Goal: Task Accomplishment & Management: Manage account settings

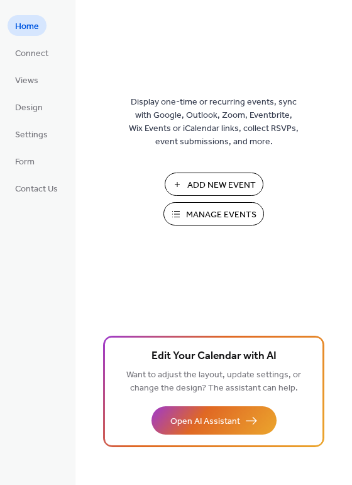
click at [218, 217] on span "Manage Events" at bounding box center [221, 214] width 70 height 13
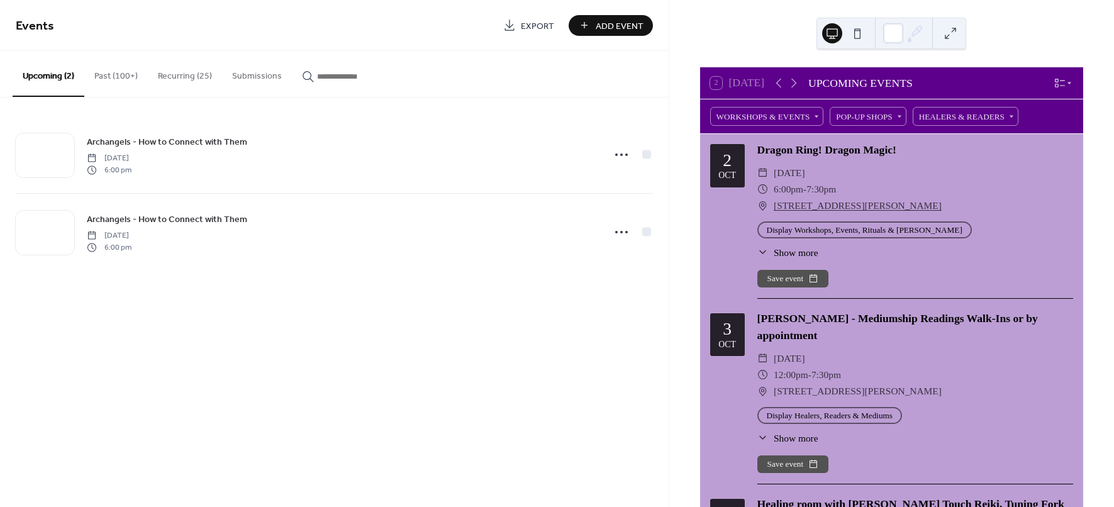
click at [189, 75] on button "Recurring (25)" at bounding box center [185, 73] width 74 height 45
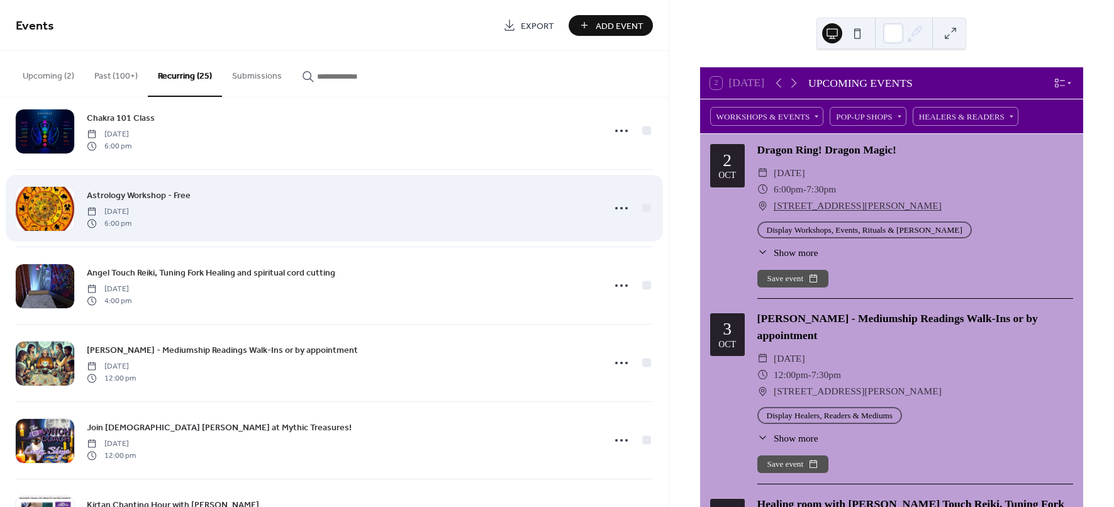
scroll to position [551, 0]
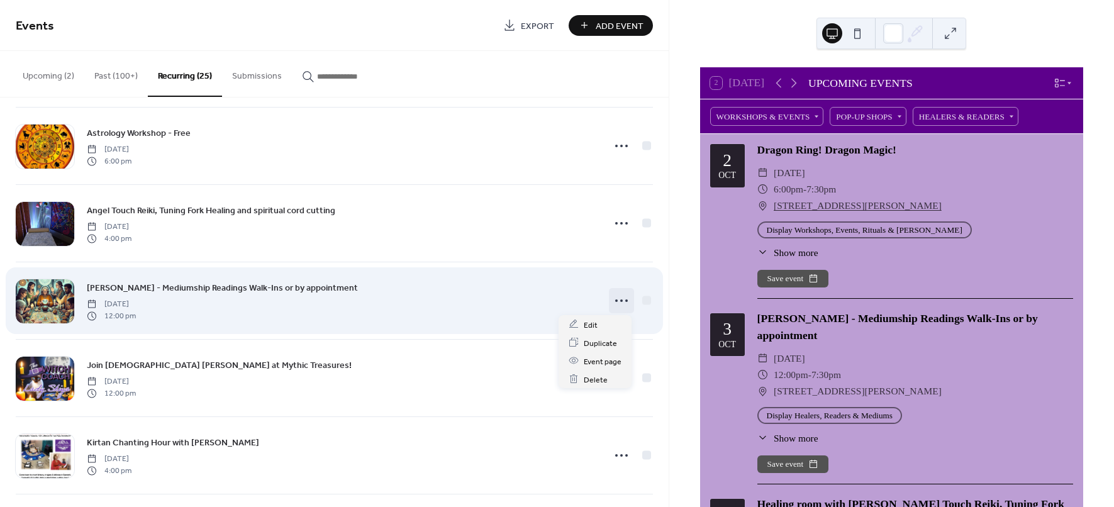
click at [622, 299] on icon at bounding box center [622, 301] width 20 height 20
drag, startPoint x: 624, startPoint y: 294, endPoint x: 612, endPoint y: 295, distance: 12.0
click at [612, 295] on icon at bounding box center [622, 301] width 20 height 20
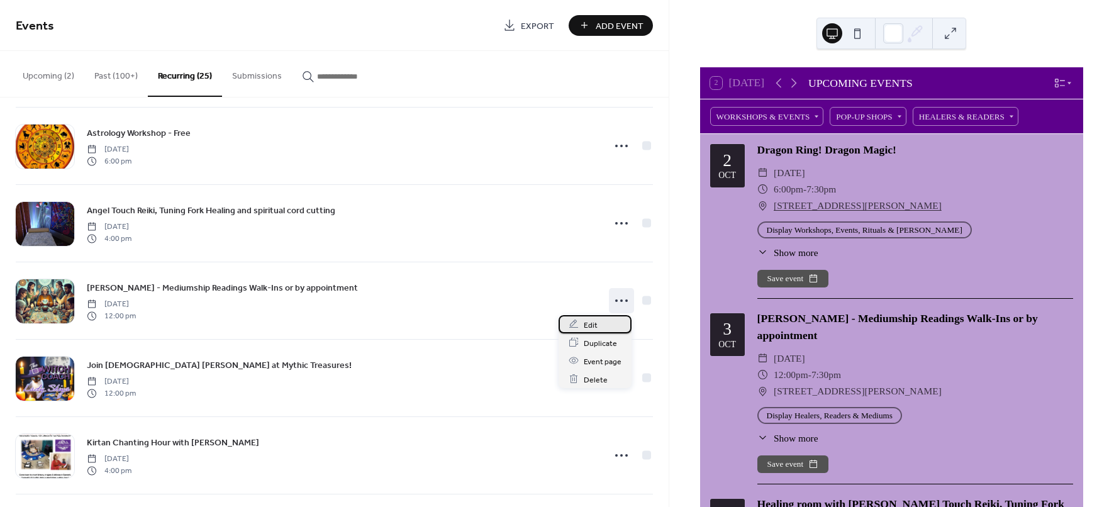
click at [579, 327] on div "Edit" at bounding box center [595, 324] width 73 height 18
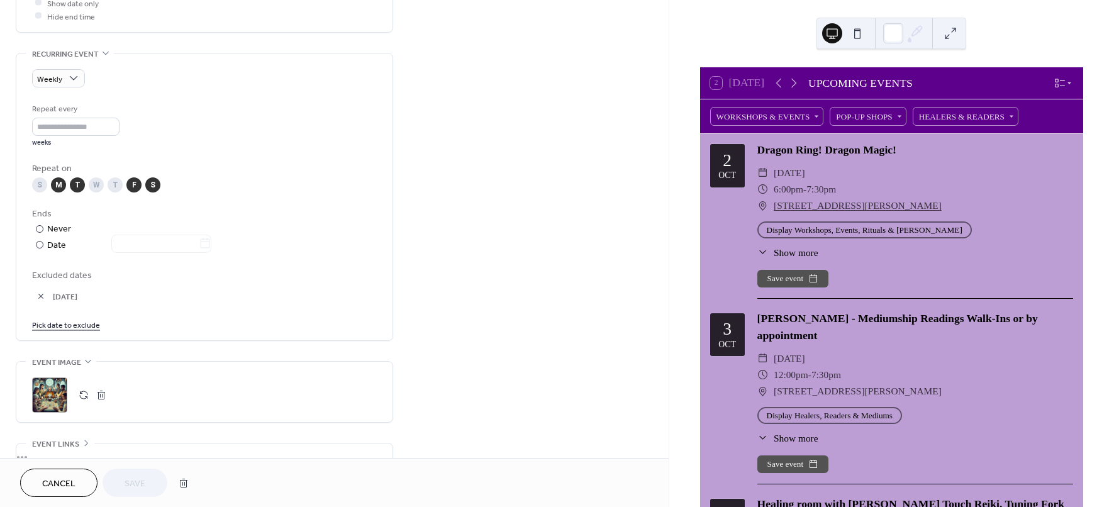
scroll to position [551, 0]
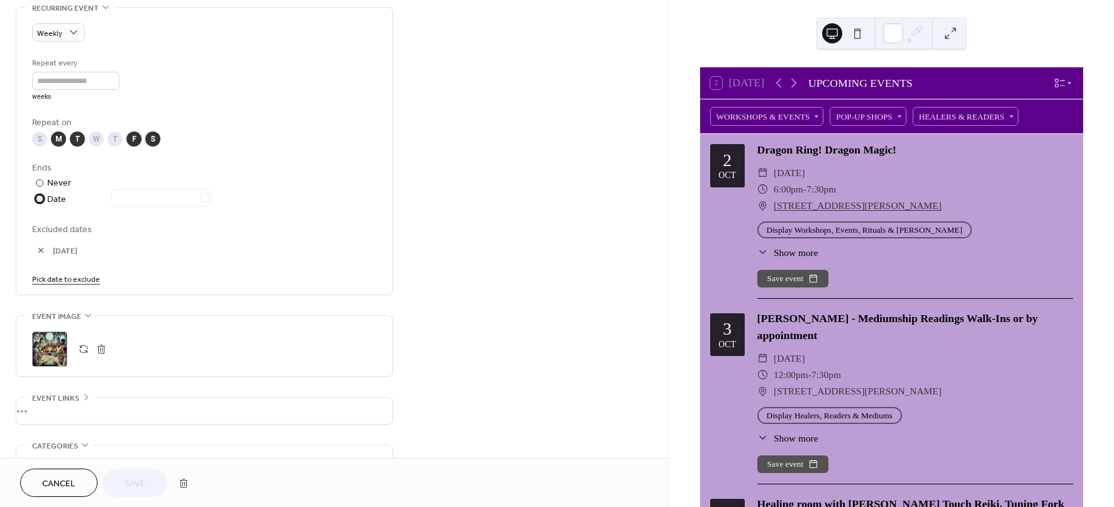
click at [38, 201] on div at bounding box center [40, 199] width 8 height 8
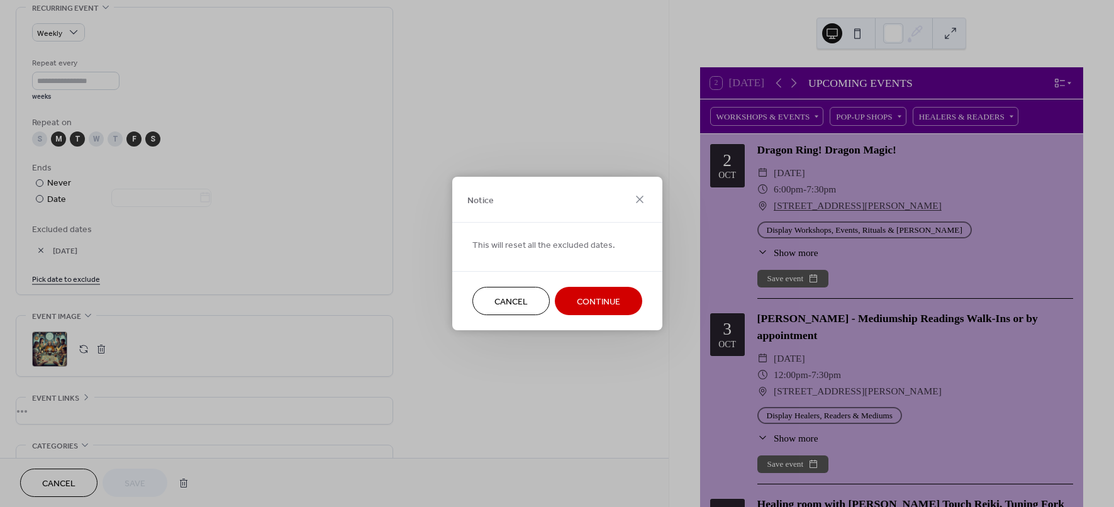
click at [38, 182] on div "Notice This will reset all the excluded dates. Cancel Continue" at bounding box center [557, 253] width 1114 height 507
click at [38, 196] on div "Notice This will reset all the excluded dates. Cancel Continue" at bounding box center [557, 253] width 1114 height 507
click at [603, 296] on span "Continue" at bounding box center [598, 302] width 43 height 13
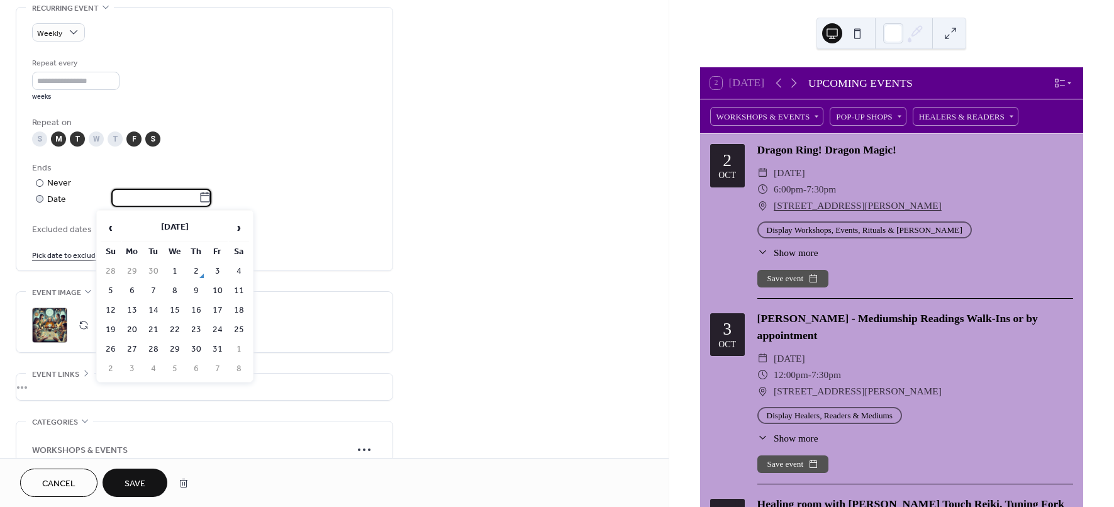
click at [157, 195] on input "text" at bounding box center [154, 198] width 87 height 18
click at [177, 265] on td "1" at bounding box center [175, 271] width 20 height 18
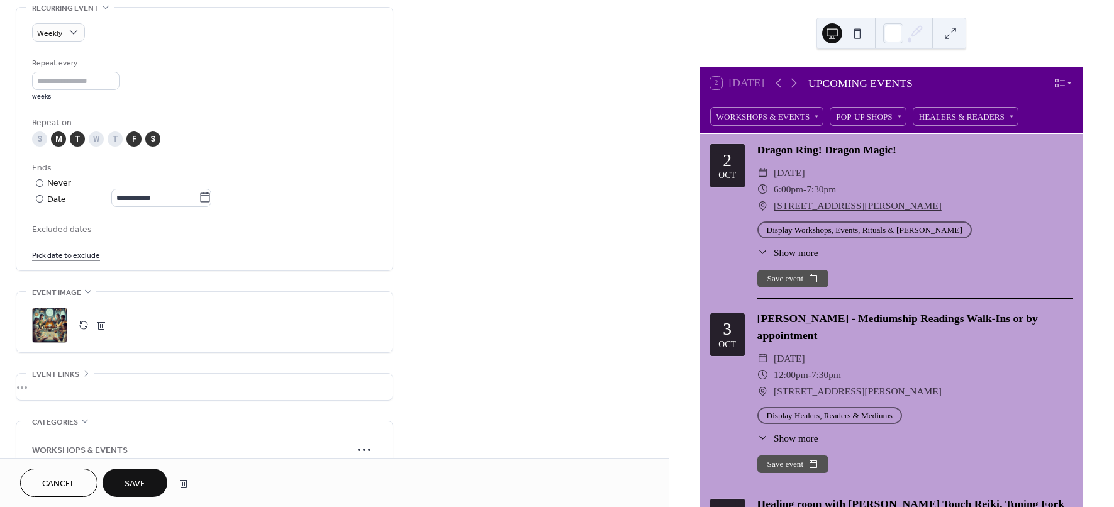
type input "**********"
click at [142, 483] on span "Save" at bounding box center [135, 484] width 21 height 13
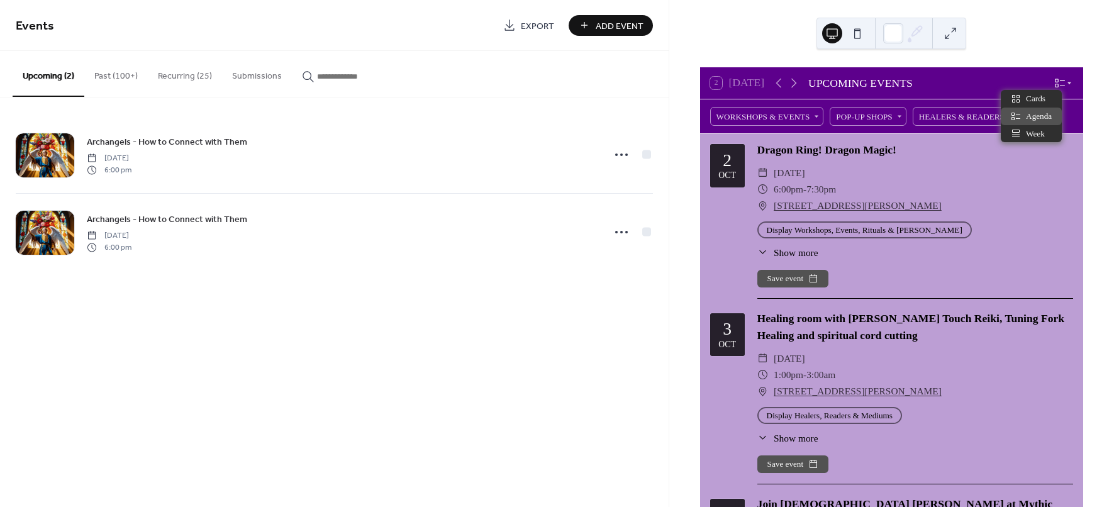
click at [1068, 82] on icon at bounding box center [1070, 83] width 4 height 3
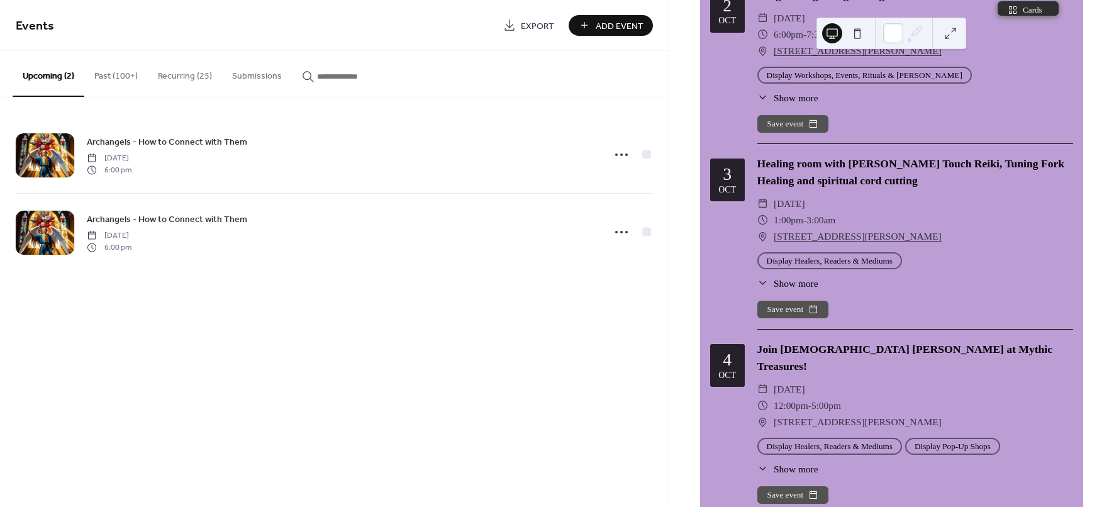
scroll to position [157, 0]
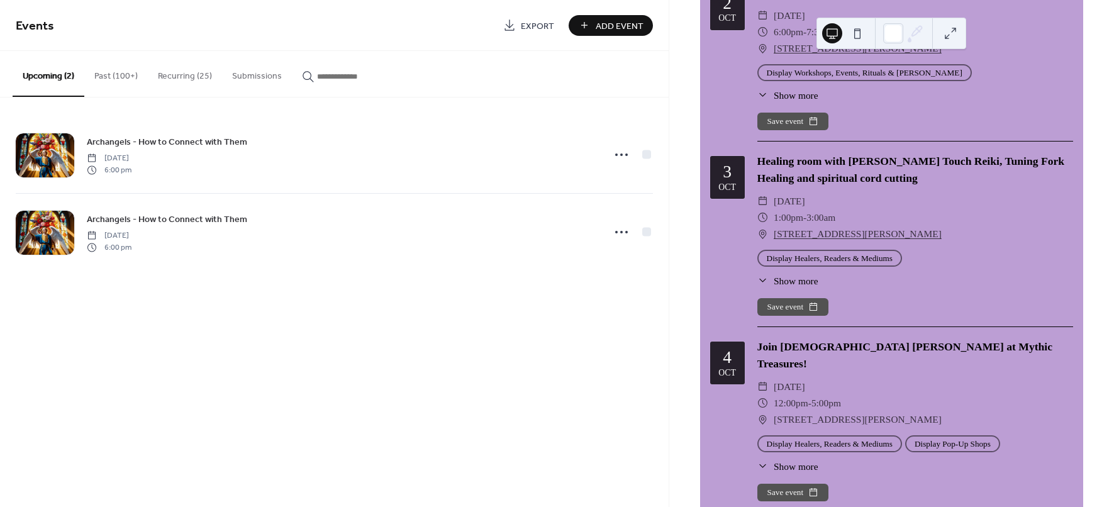
click at [180, 67] on button "Recurring (25)" at bounding box center [185, 73] width 74 height 45
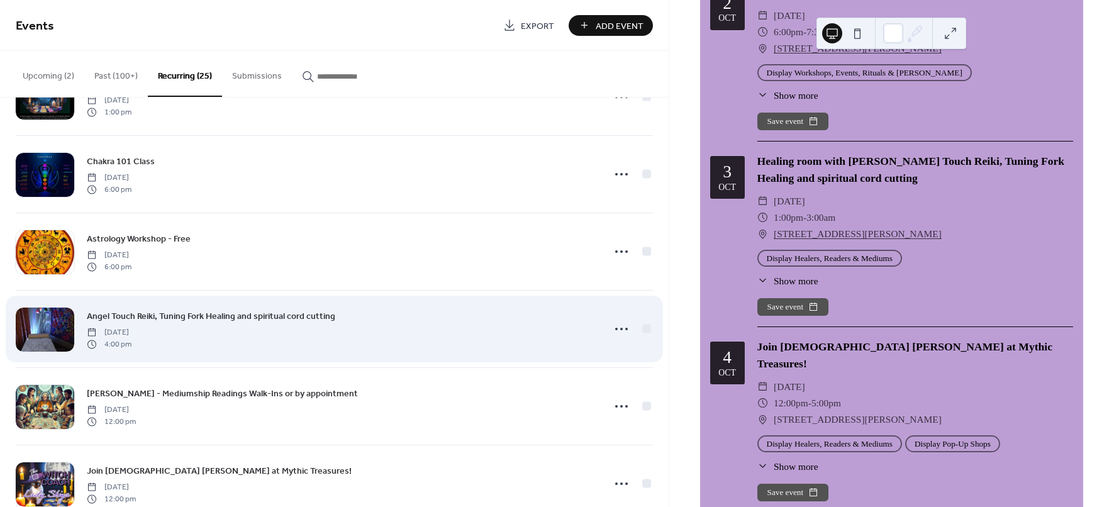
scroll to position [472, 0]
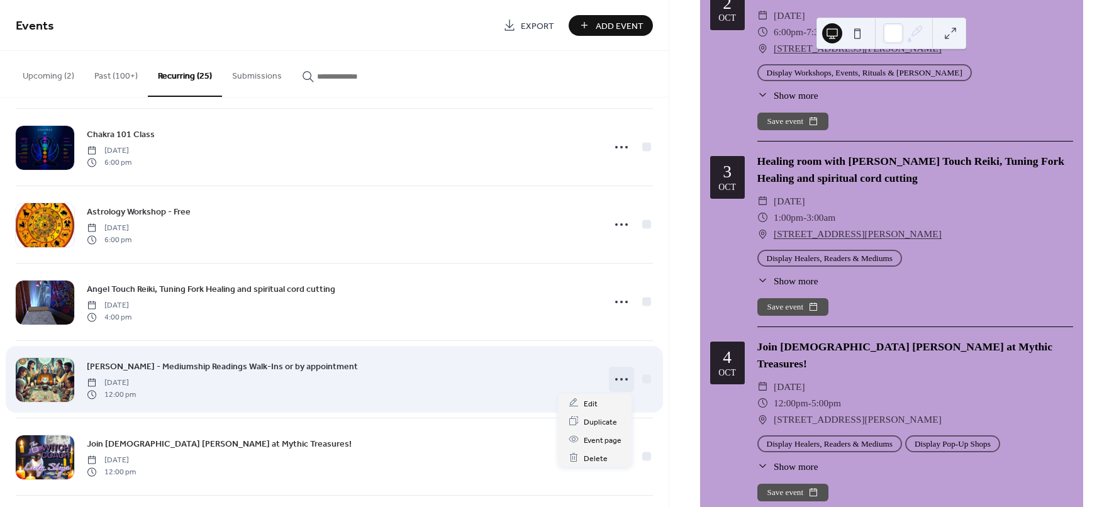
click at [617, 375] on icon at bounding box center [622, 379] width 20 height 20
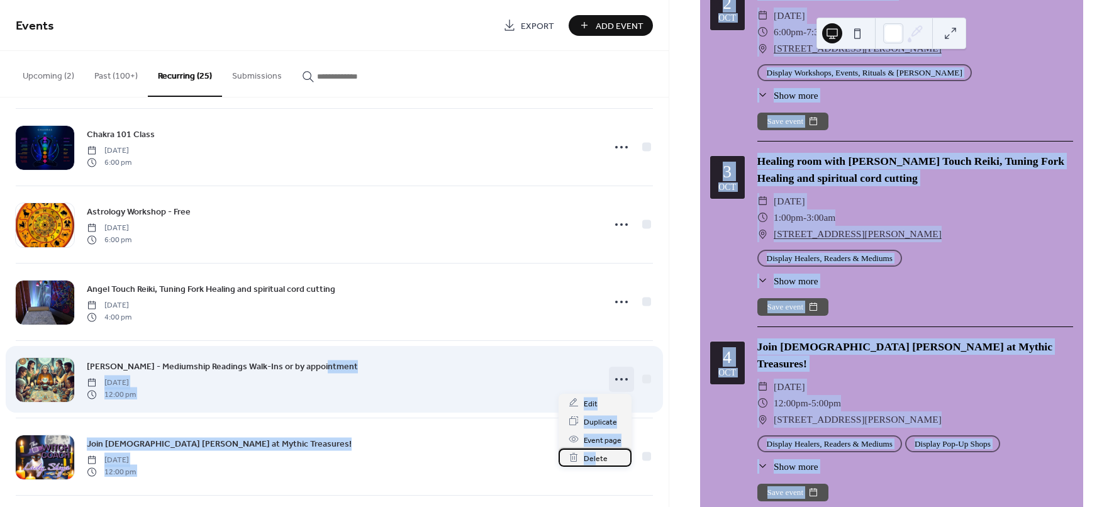
drag, startPoint x: 596, startPoint y: 454, endPoint x: 342, endPoint y: 365, distance: 269.5
click at [378, 367] on body "Events Export Add Event Upcoming (2) Past (100+) Recurring (25) Submissions Arc…" at bounding box center [557, 253] width 1114 height 507
click at [312, 367] on span "[PERSON_NAME] - Mediumship Readings Walk-Ins or by appointment" at bounding box center [222, 367] width 271 height 13
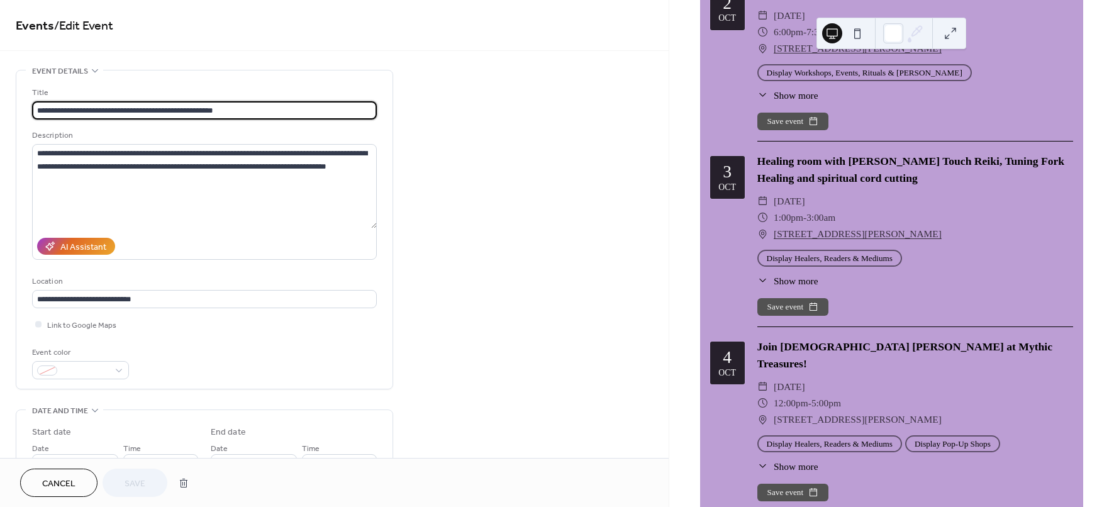
type input "**********"
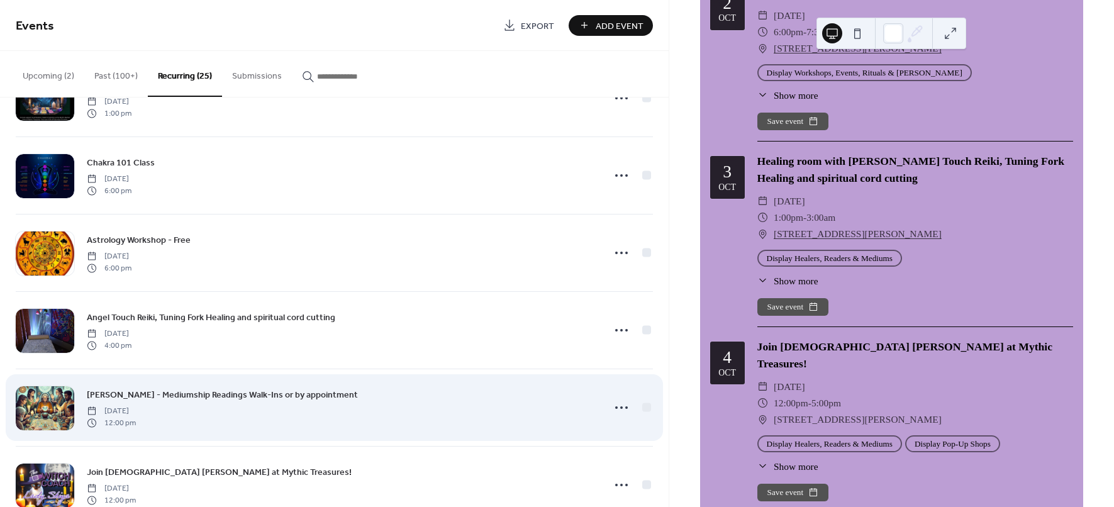
scroll to position [472, 0]
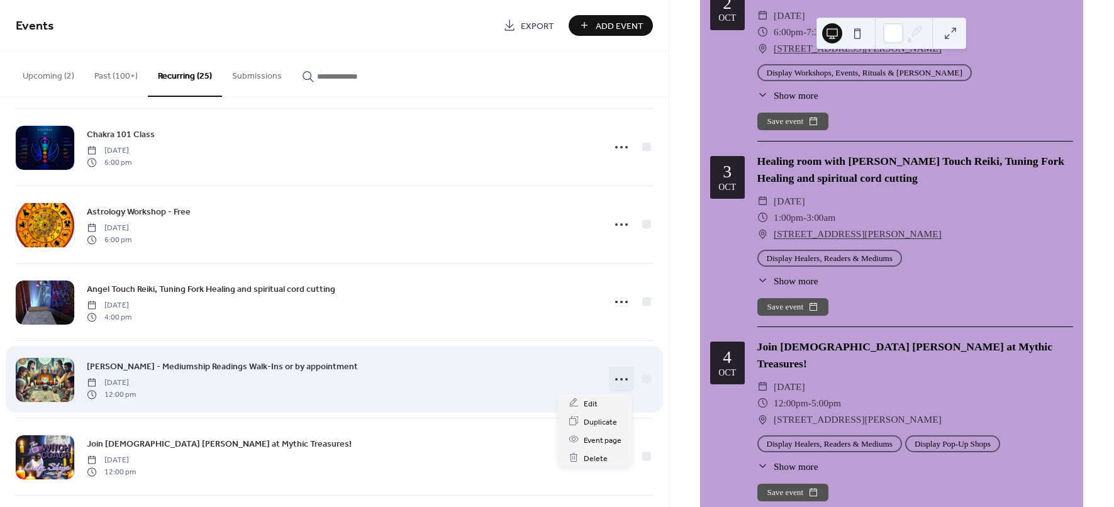
click at [617, 380] on icon at bounding box center [622, 379] width 20 height 20
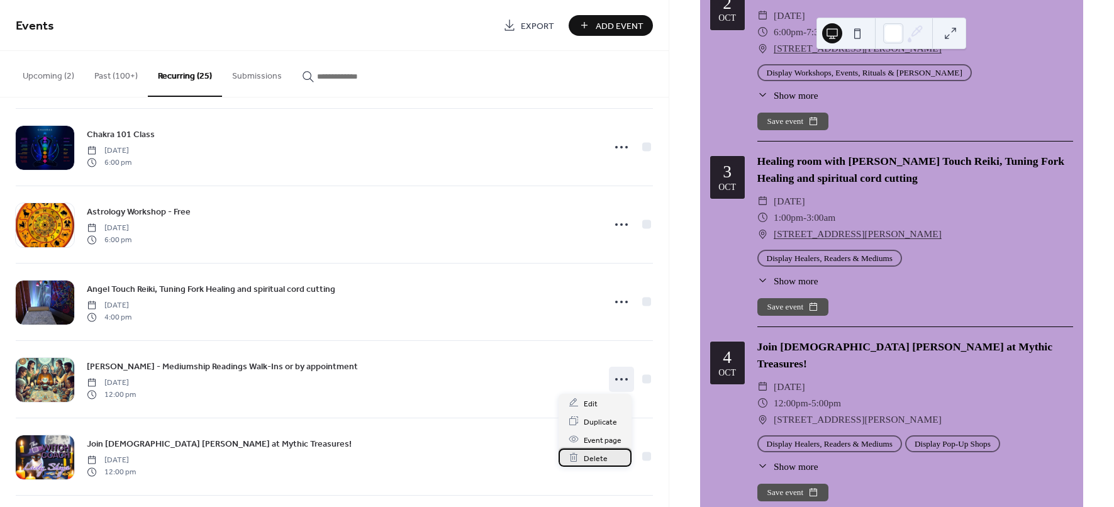
click at [603, 452] on span "Delete" at bounding box center [596, 458] width 24 height 13
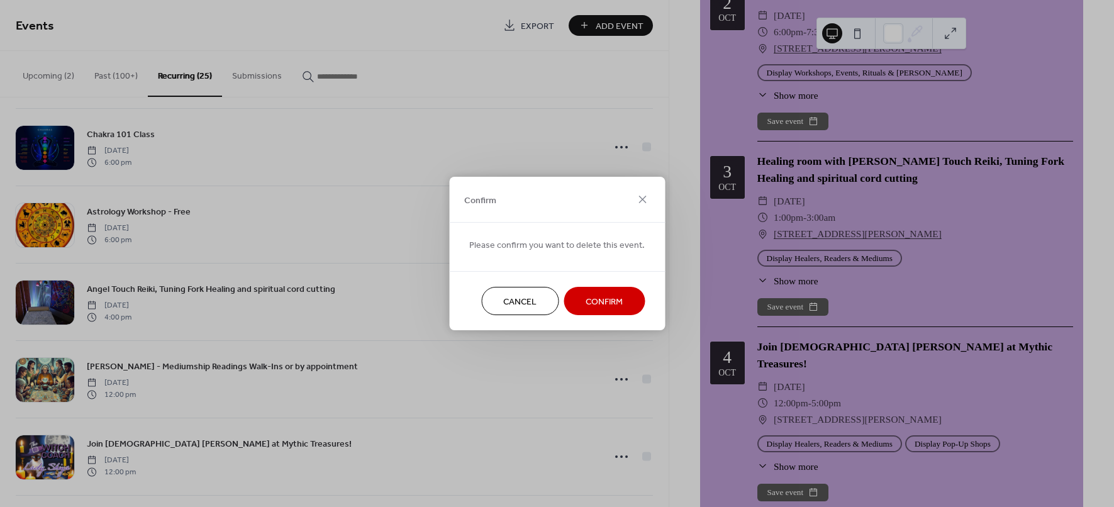
click at [589, 301] on span "Confirm" at bounding box center [604, 302] width 37 height 13
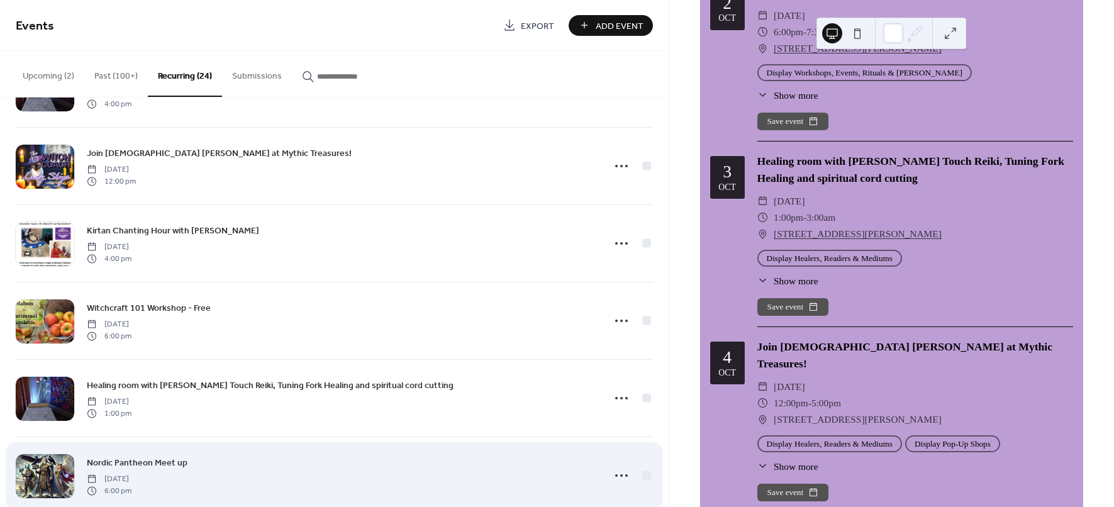
scroll to position [787, 0]
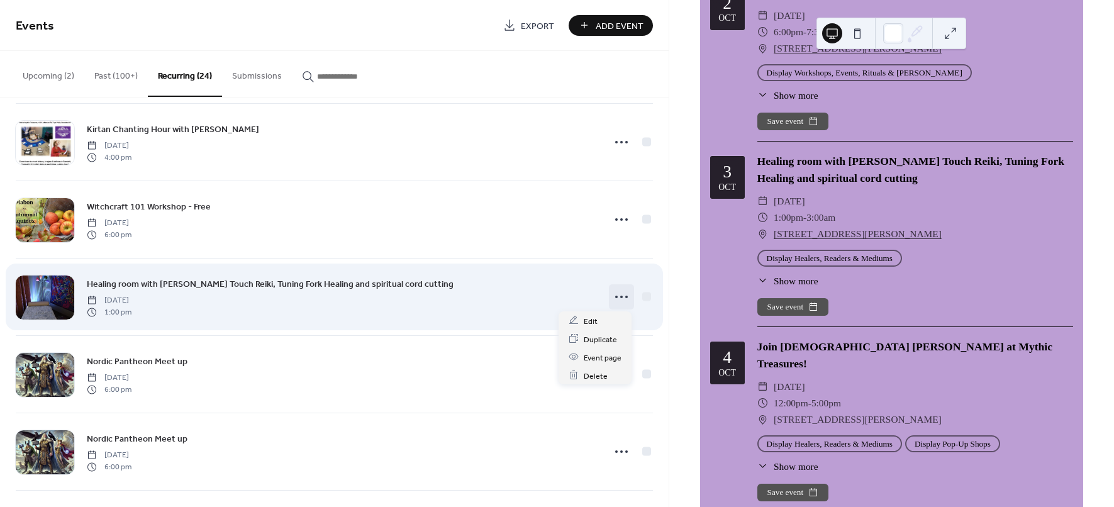
click at [619, 297] on icon at bounding box center [622, 297] width 20 height 20
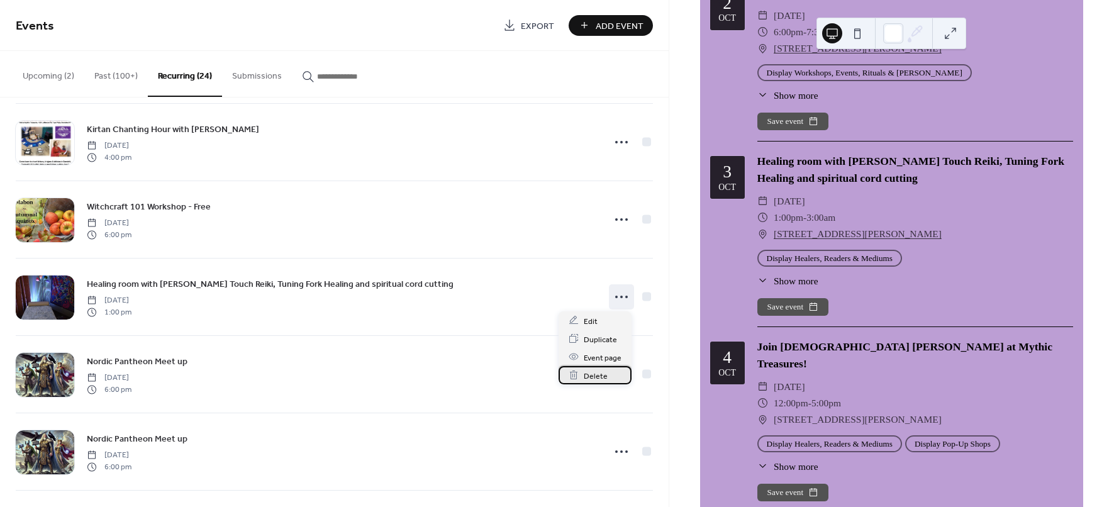
click at [597, 378] on span "Delete" at bounding box center [596, 375] width 24 height 13
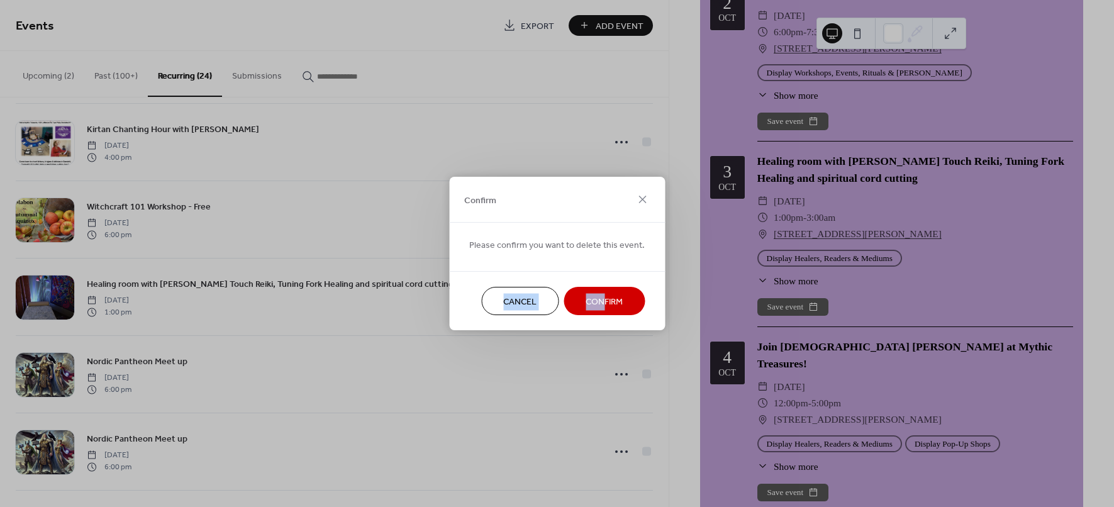
drag, startPoint x: 620, startPoint y: 266, endPoint x: 600, endPoint y: 296, distance: 36.8
click at [600, 296] on div "Confirm Please confirm you want to delete this event. Cancel Confirm" at bounding box center [557, 254] width 216 height 154
click at [600, 303] on span "Confirm" at bounding box center [604, 302] width 37 height 13
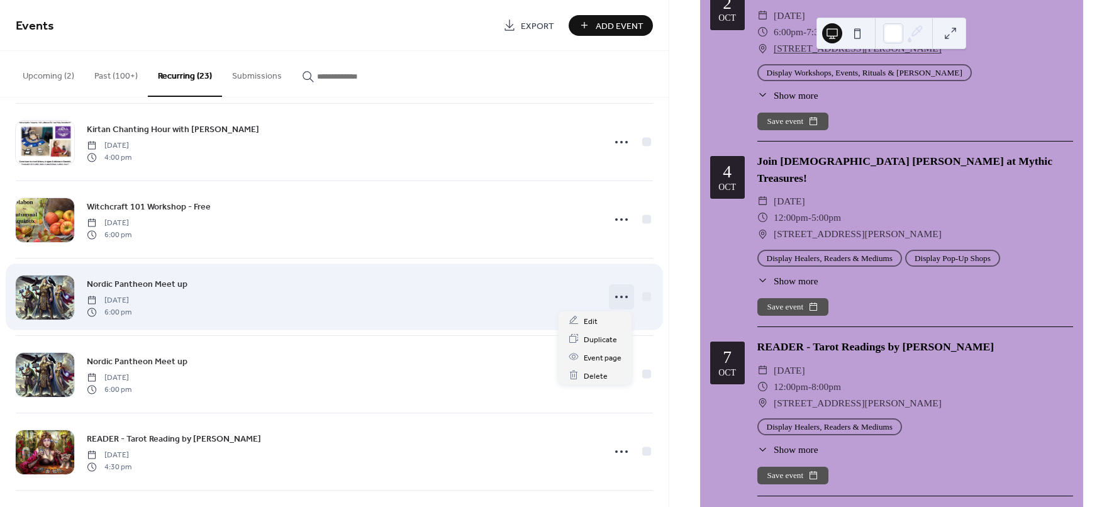
click at [621, 296] on icon at bounding box center [622, 297] width 20 height 20
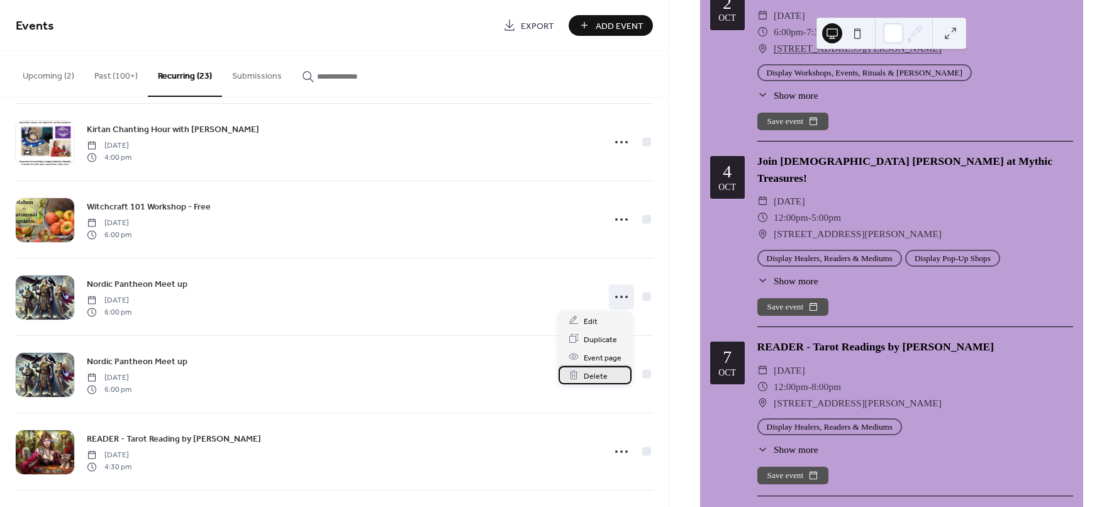
click at [608, 366] on div "Delete" at bounding box center [595, 375] width 73 height 18
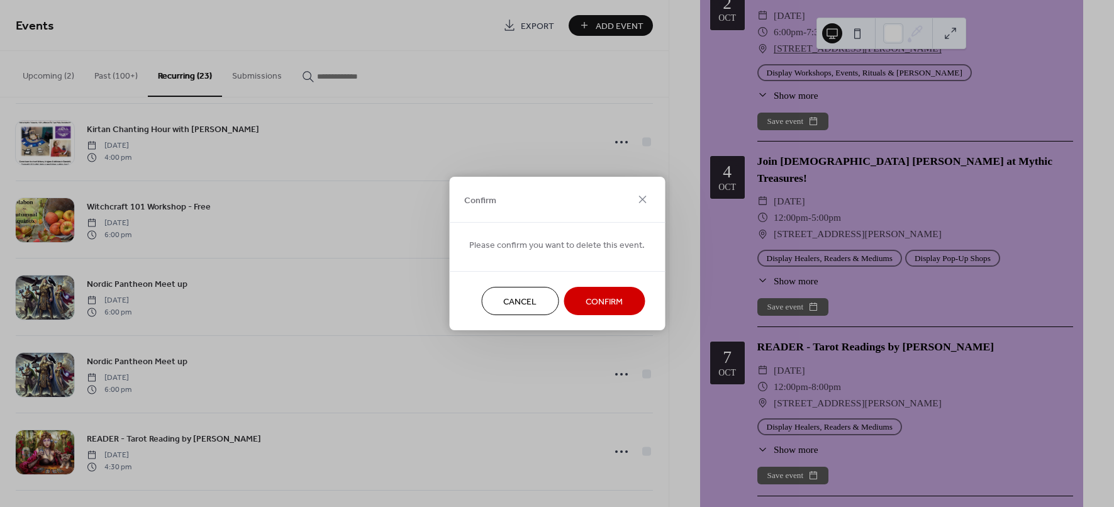
click at [586, 298] on span "Confirm" at bounding box center [604, 302] width 37 height 13
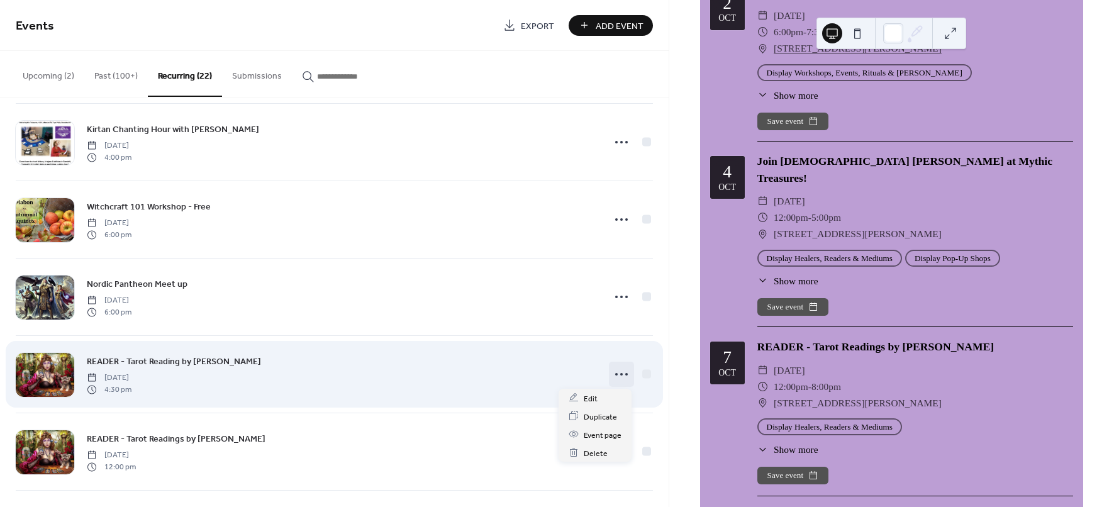
click at [620, 372] on icon at bounding box center [622, 374] width 20 height 20
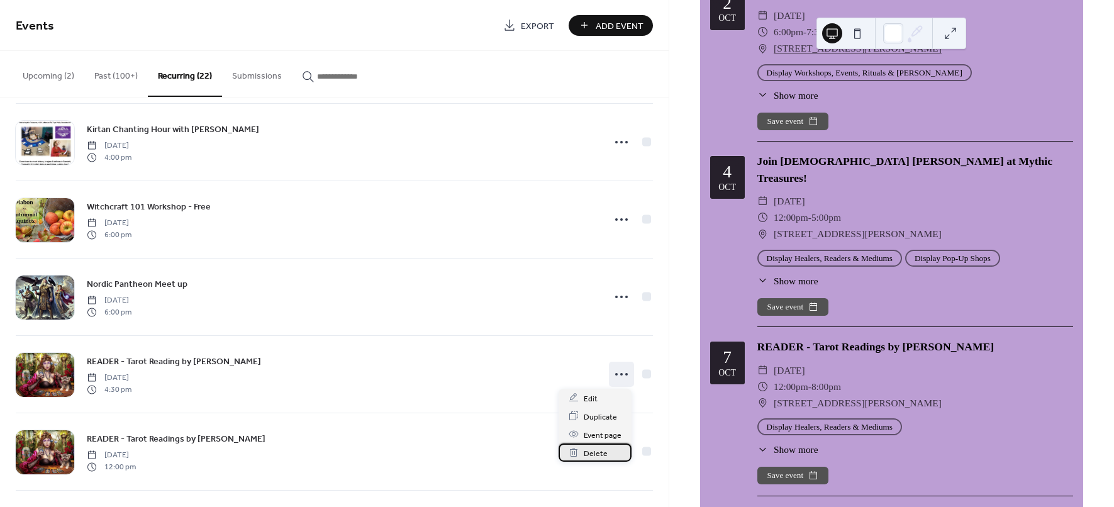
click at [594, 451] on span "Delete" at bounding box center [596, 453] width 24 height 13
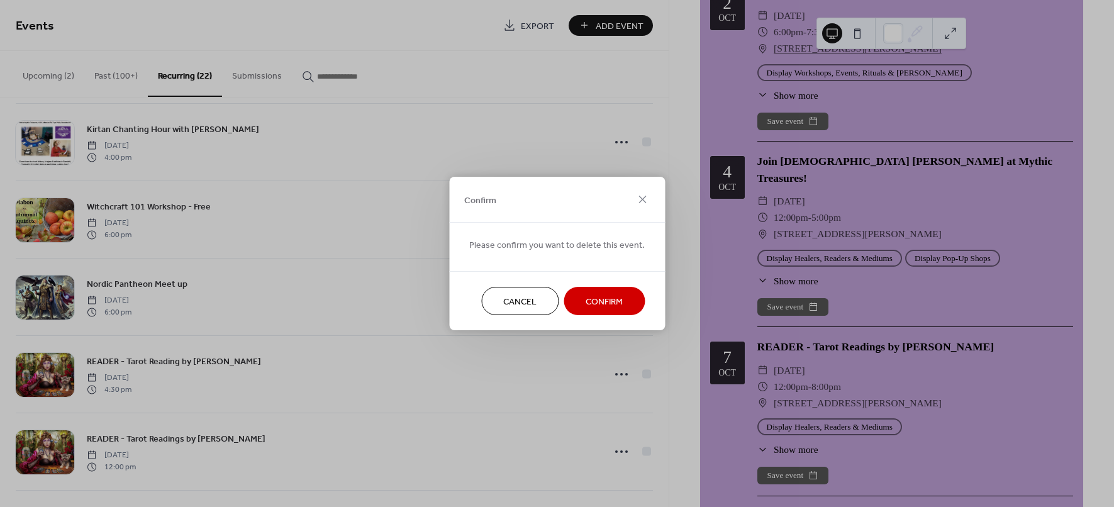
click at [606, 296] on span "Confirm" at bounding box center [604, 302] width 37 height 13
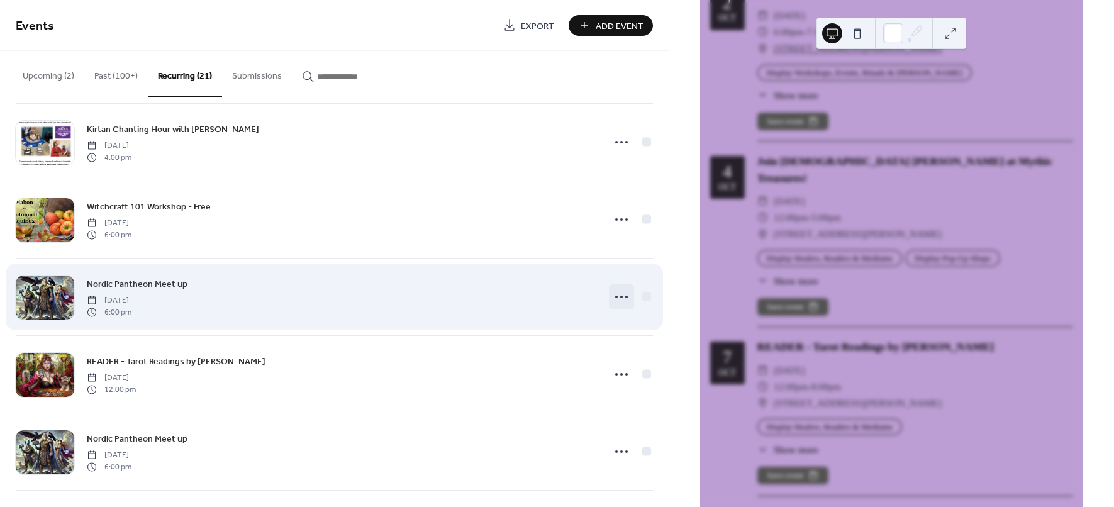
click at [600, 298] on div "Nordic Pantheon Meet up [DATE] 6:00 pm" at bounding box center [334, 297] width 637 height 77
click at [504, 286] on div "Nordic Pantheon Meet up [DATE] 6:00 pm" at bounding box center [341, 297] width 509 height 40
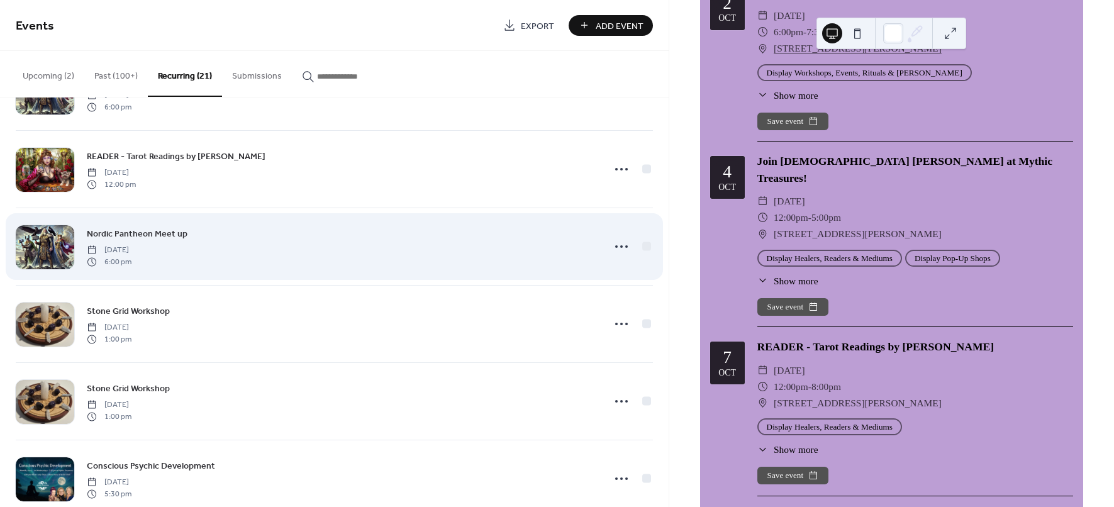
scroll to position [1022, 0]
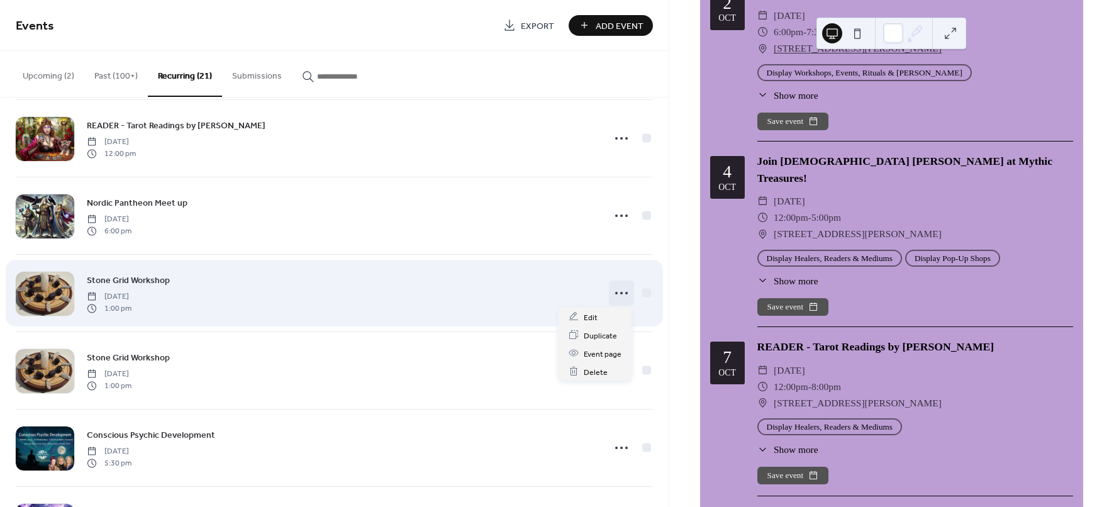
click at [617, 295] on icon at bounding box center [622, 293] width 20 height 20
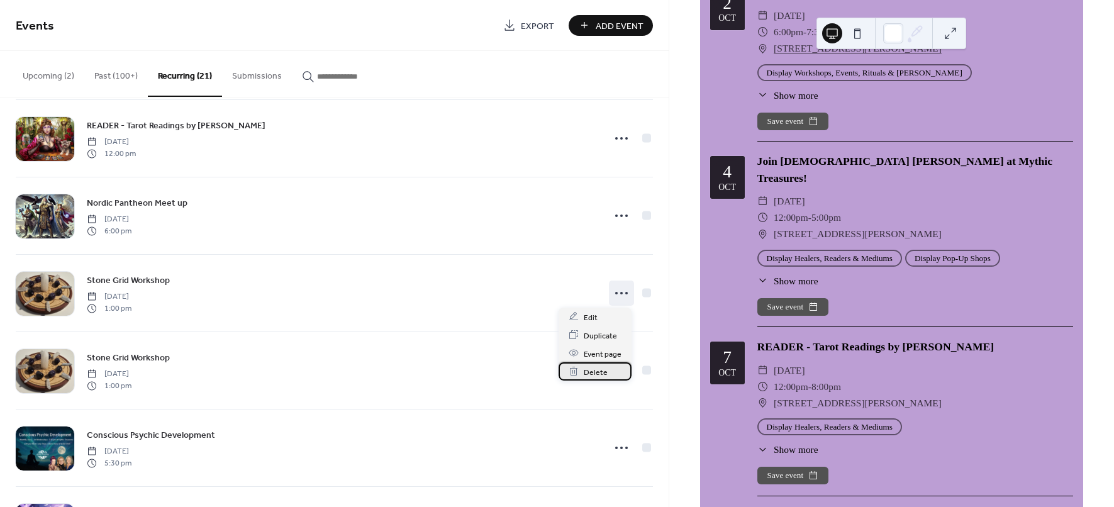
click at [590, 374] on span "Delete" at bounding box center [596, 372] width 24 height 13
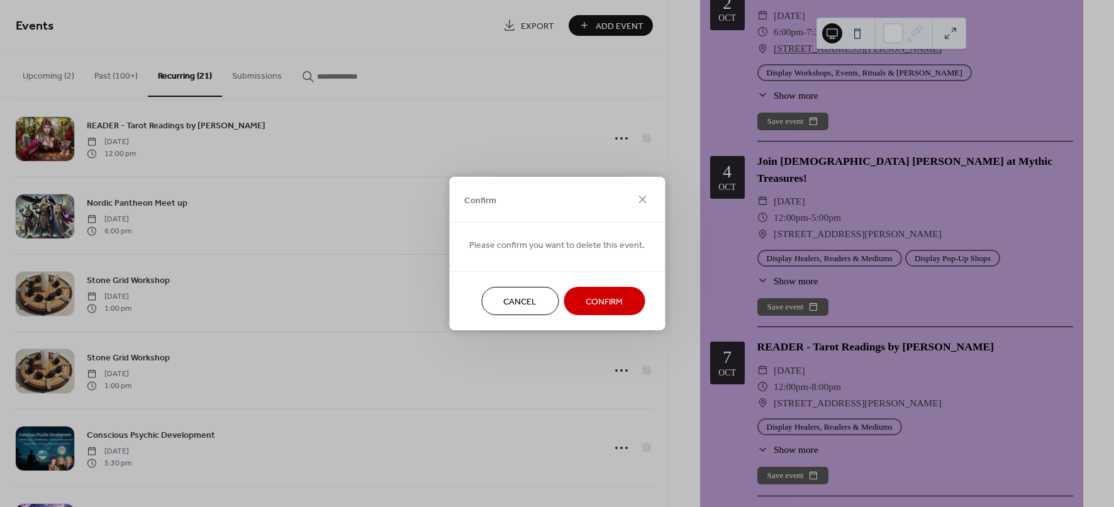
click at [607, 312] on button "Confirm" at bounding box center [604, 301] width 81 height 28
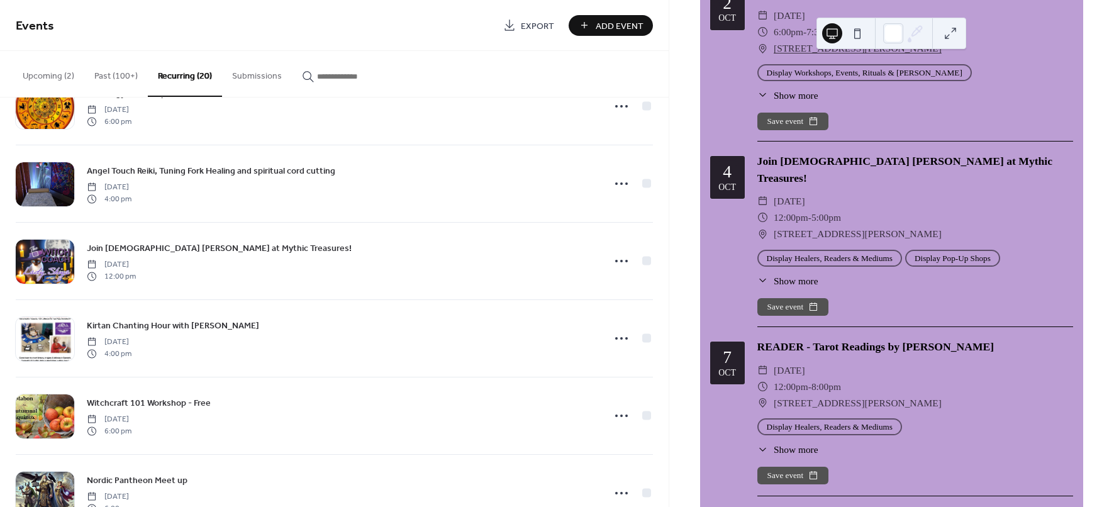
scroll to position [545, 0]
